Goal: Task Accomplishment & Management: Manage account settings

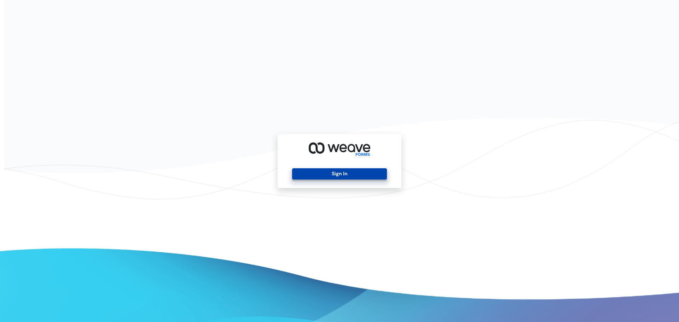
click at [360, 172] on button "Sign In" at bounding box center [339, 173] width 94 height 11
